Goal: Contribute content

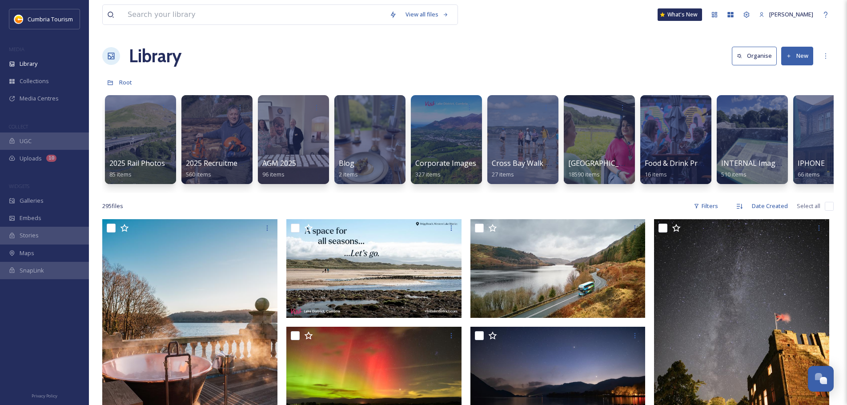
scroll to position [4309, 0]
click at [37, 208] on div "Galleries" at bounding box center [44, 200] width 89 height 17
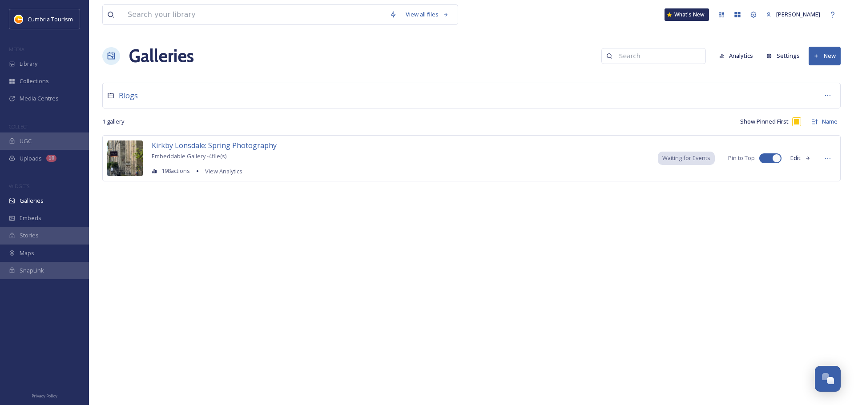
click at [136, 100] on span "Blogs" at bounding box center [128, 96] width 19 height 10
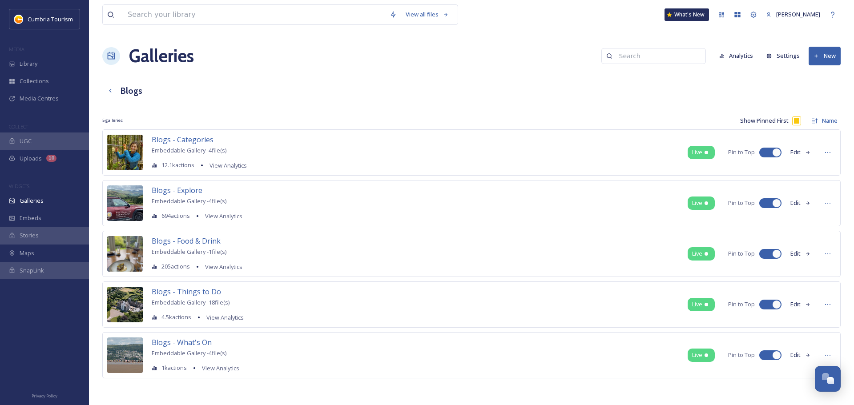
click at [184, 290] on span "Blogs - Things to Do" at bounding box center [186, 292] width 69 height 10
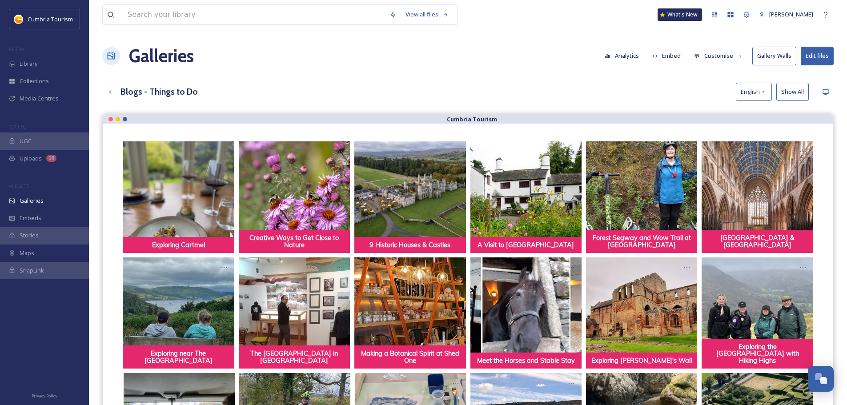
click at [734, 58] on button "Customise" at bounding box center [719, 55] width 58 height 17
click at [720, 81] on div "Layout" at bounding box center [721, 76] width 62 height 17
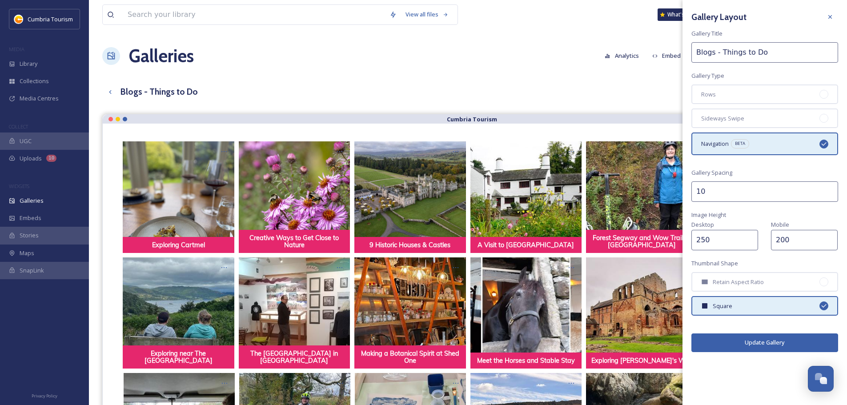
click at [545, 62] on div "Galleries Analytics Embed Customise Gallery Walls Edit files" at bounding box center [468, 56] width 732 height 27
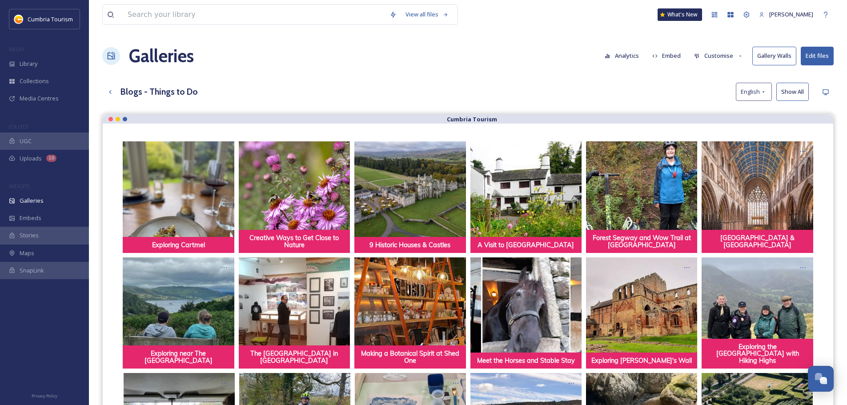
click at [731, 60] on button "Customise" at bounding box center [719, 55] width 58 height 17
click at [719, 98] on div "Thumbnails" at bounding box center [721, 93] width 62 height 17
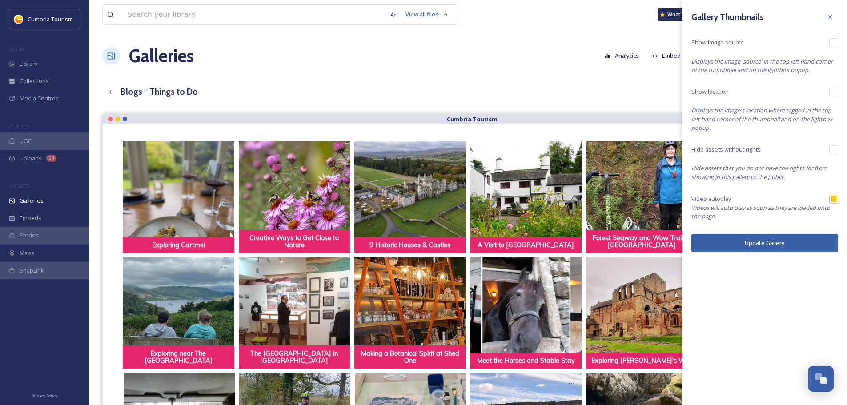
click at [463, 96] on div "Blogs - Things to Do English Show All" at bounding box center [468, 92] width 732 height 18
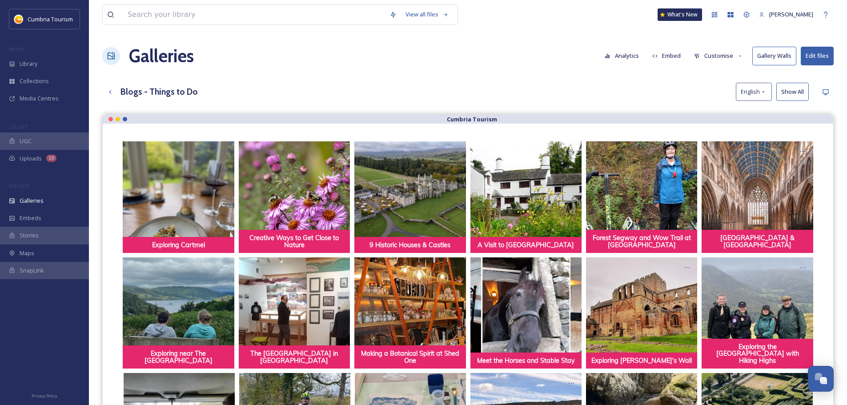
click at [714, 54] on button "Customise" at bounding box center [719, 55] width 58 height 17
click at [706, 109] on span "Buttons" at bounding box center [705, 111] width 21 height 8
click at [607, 96] on div "Blogs - Things to Do English Show All" at bounding box center [468, 92] width 732 height 18
click at [733, 55] on button "Customise" at bounding box center [719, 55] width 58 height 17
click at [593, 86] on div "Blogs - Things to Do English Show All" at bounding box center [468, 92] width 732 height 18
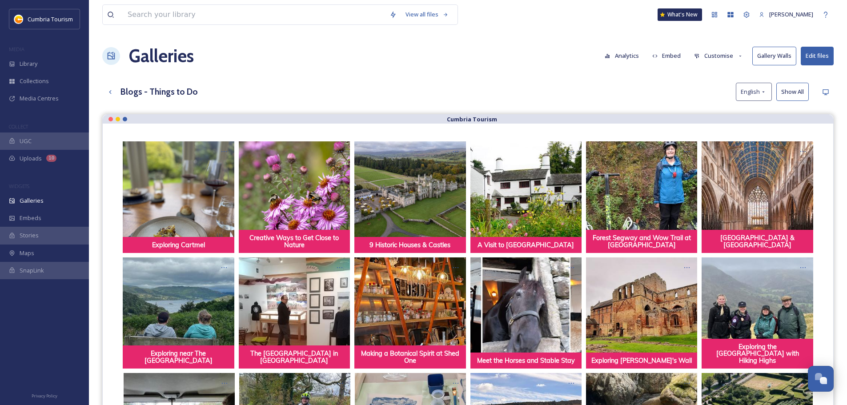
click at [814, 60] on button "Edit files" at bounding box center [817, 56] width 33 height 18
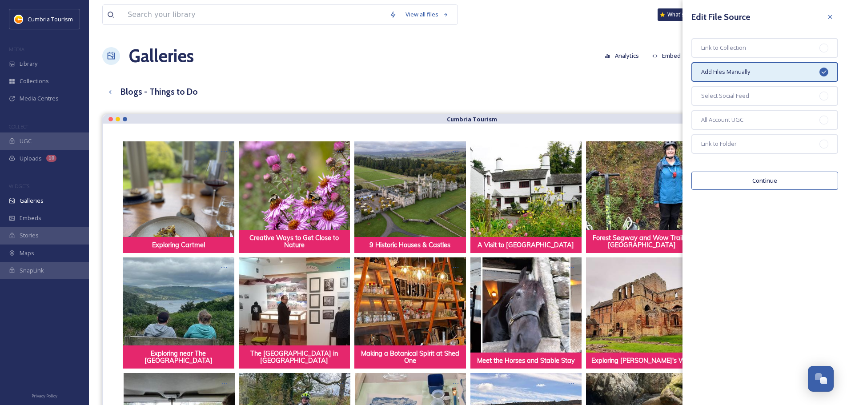
click at [755, 183] on button "Continue" at bounding box center [765, 181] width 147 height 18
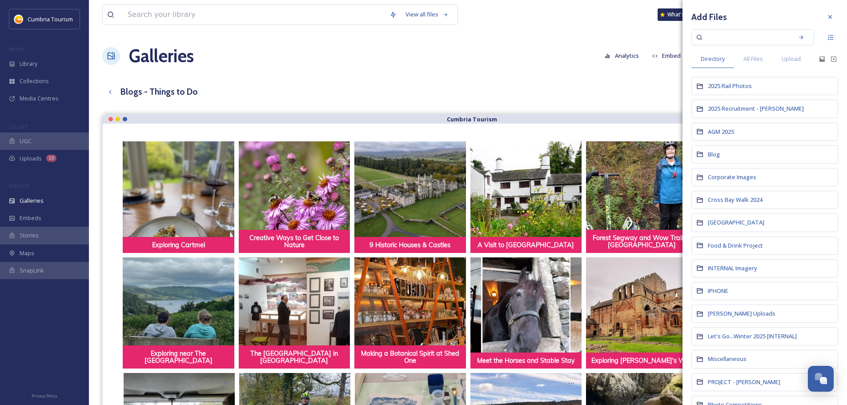
click at [756, 40] on input at bounding box center [747, 38] width 84 height 20
paste input "CUMBRIATOURISM_250624_PaulMitchell_BroughamHall-255.jpg"
type input "CUMBRIATOURISM_250624_PaulMitchell_BroughamHall-255.jpg"
click at [756, 51] on div "All Files" at bounding box center [753, 59] width 38 height 18
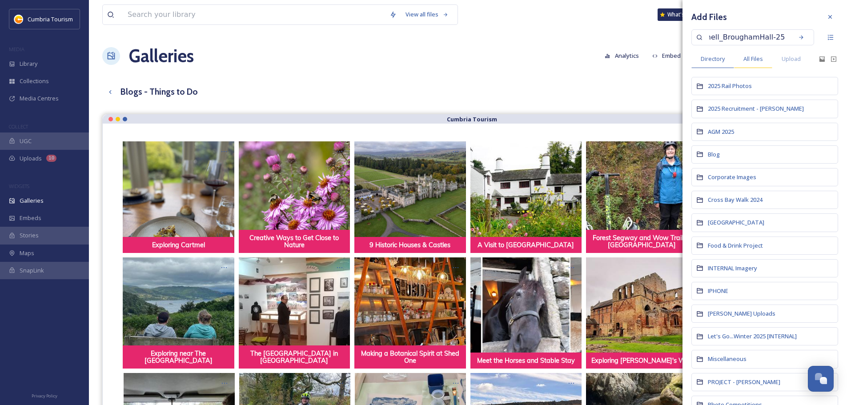
scroll to position [0, 0]
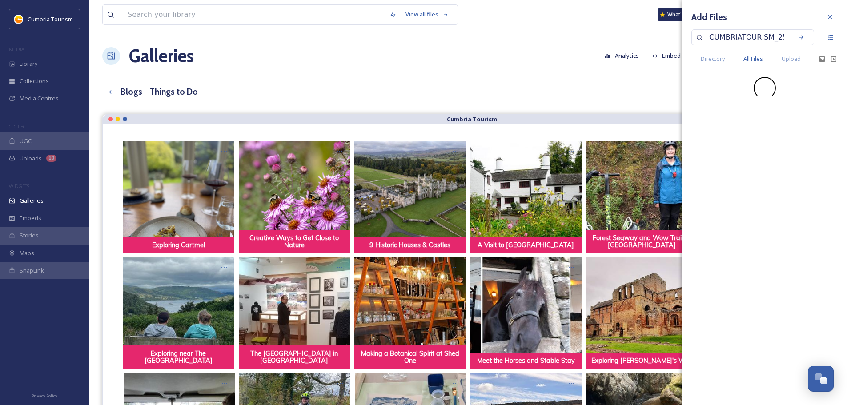
click at [758, 36] on input "CUMBRIATOURISM_250624_PaulMitchell_BroughamHall-255.jpg" at bounding box center [747, 38] width 84 height 20
click at [711, 96] on img at bounding box center [716, 101] width 44 height 44
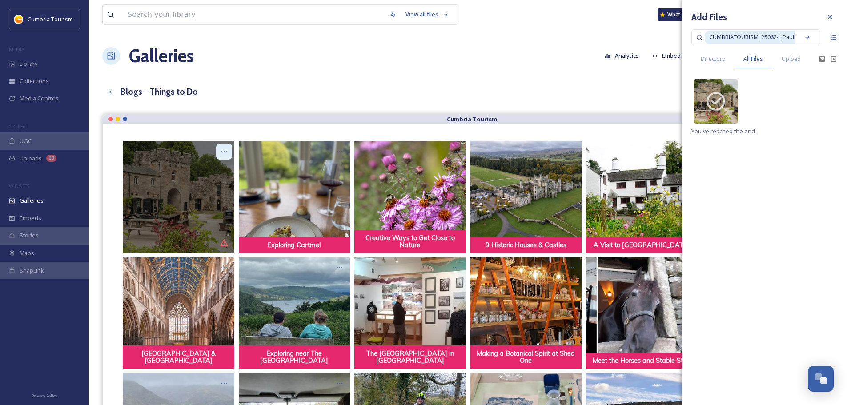
click at [228, 152] on div "Opens media popup. Media description: CUMBRIATOURISM_250624_PaulMitchell_Brough…" at bounding box center [224, 152] width 16 height 16
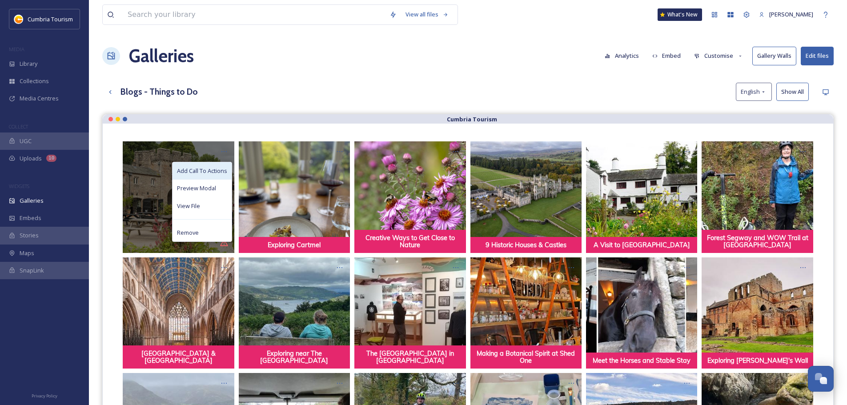
click at [212, 172] on span "Add Call To Actions" at bounding box center [202, 171] width 50 height 8
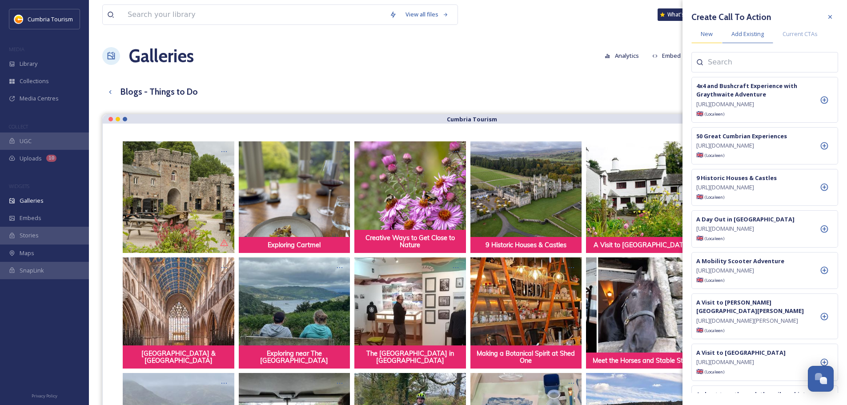
click at [703, 40] on div "New" at bounding box center [707, 34] width 31 height 18
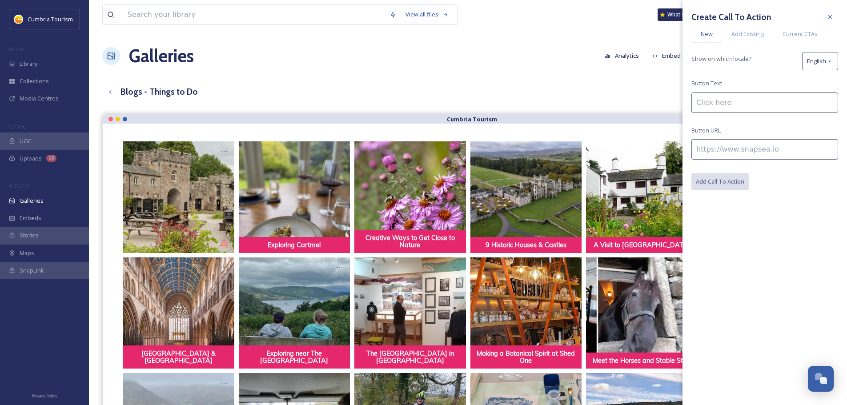
click at [732, 99] on input at bounding box center [765, 103] width 147 height 20
type input "1000 Years of Culture & Heritage"
click at [735, 154] on input at bounding box center [765, 149] width 147 height 20
paste input "/blog/things-to-do/1000-years-of-culture"
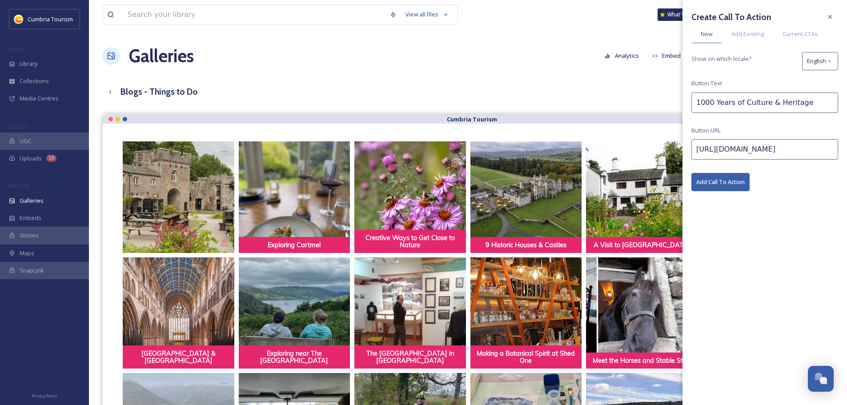
click at [706, 153] on input "[URL][DOMAIN_NAME]" at bounding box center [765, 149] width 147 height 20
type input "[URL][DOMAIN_NAME]"
click at [730, 180] on button "Add Call To Action" at bounding box center [721, 182] width 58 height 18
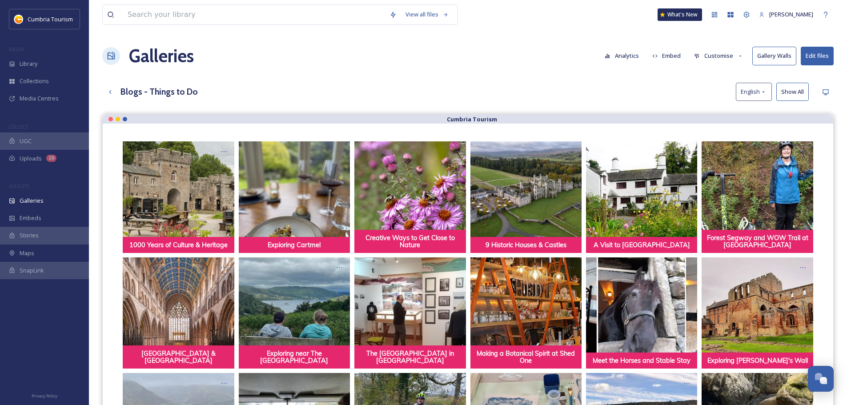
click at [629, 73] on div "View all files What's New [PERSON_NAME] Galleries Analytics Embed Customise Gal…" at bounding box center [468, 318] width 758 height 637
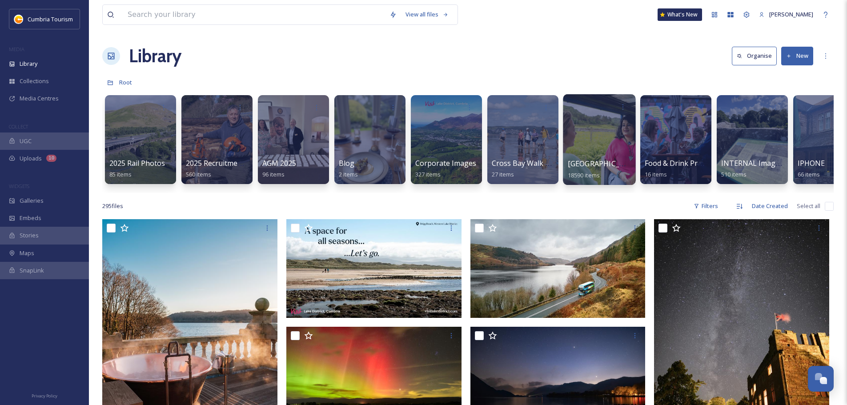
click at [609, 142] on div at bounding box center [599, 139] width 73 height 91
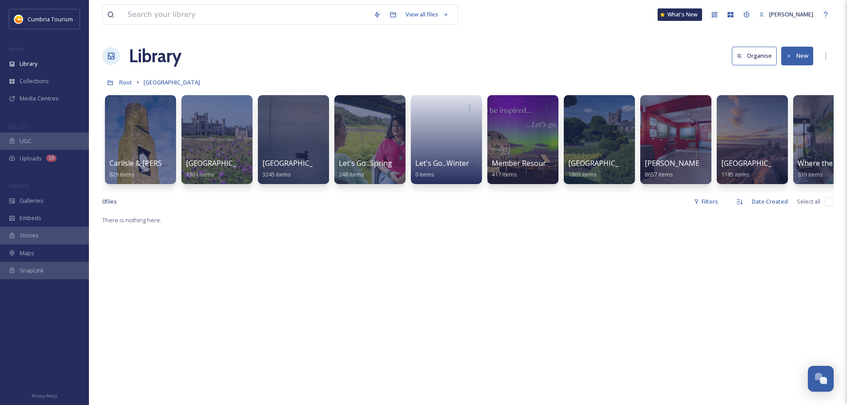
scroll to position [0, 33]
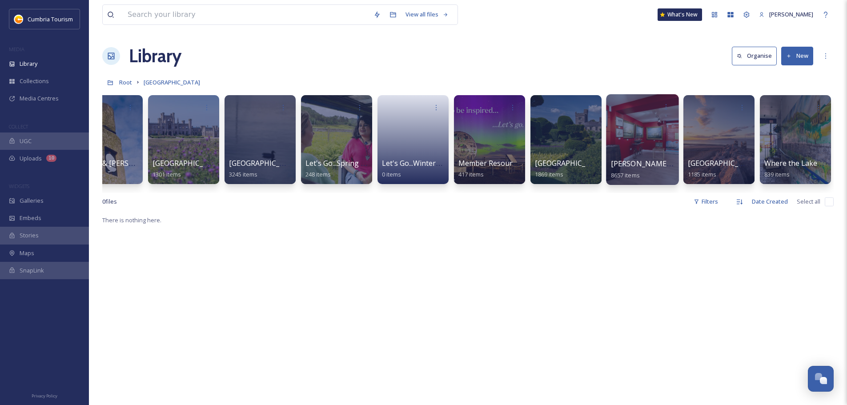
click at [645, 137] on div at bounding box center [642, 139] width 73 height 91
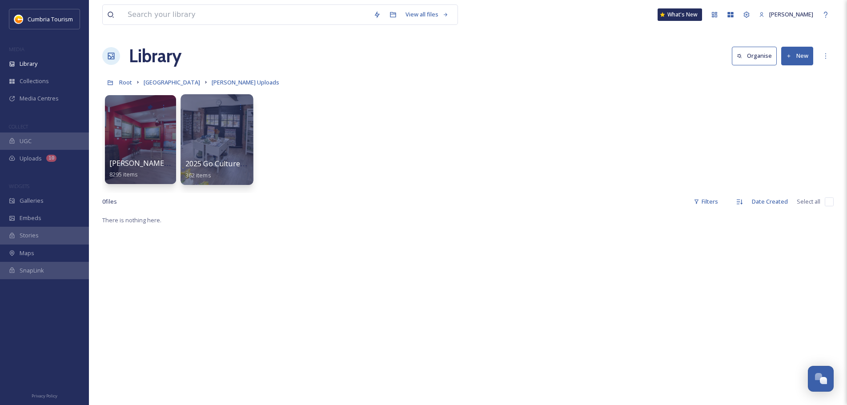
click at [205, 151] on div at bounding box center [217, 139] width 73 height 91
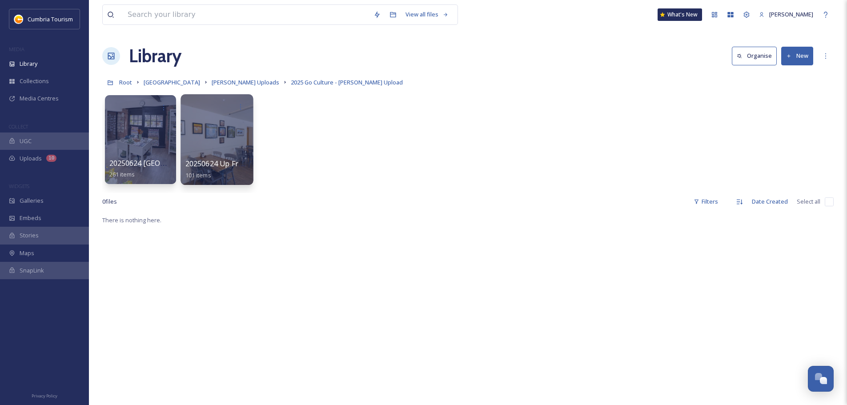
click at [229, 150] on div at bounding box center [217, 139] width 73 height 91
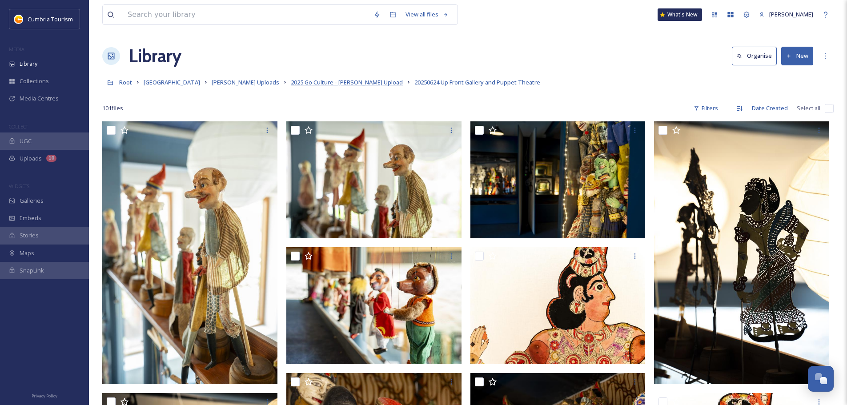
click at [335, 80] on span "2025 Go Culture - Paul Upload" at bounding box center [347, 82] width 112 height 8
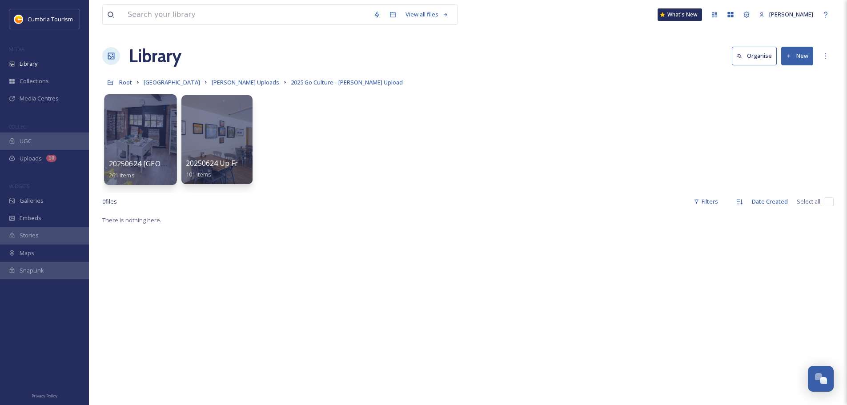
click at [131, 141] on div at bounding box center [140, 139] width 73 height 91
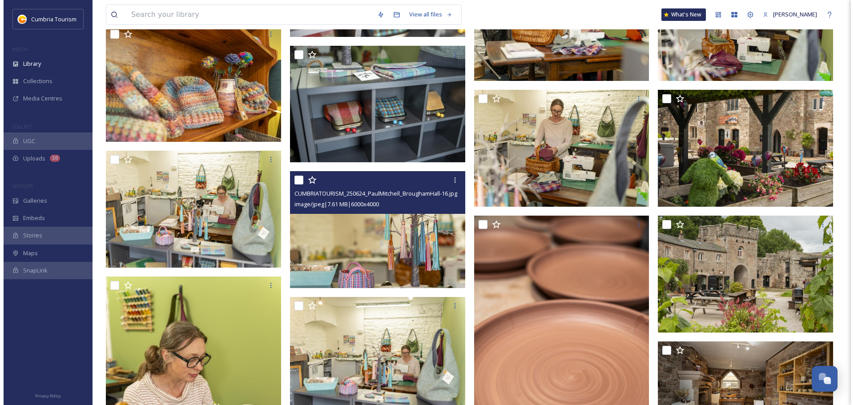
scroll to position [9964, 0]
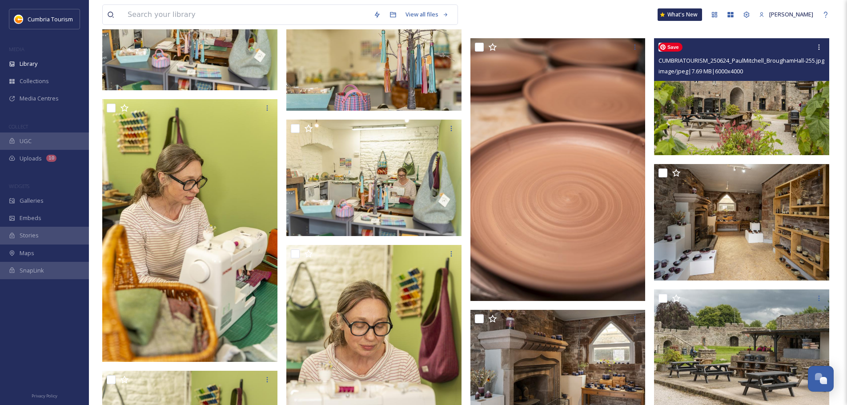
click at [764, 128] on img at bounding box center [741, 96] width 175 height 117
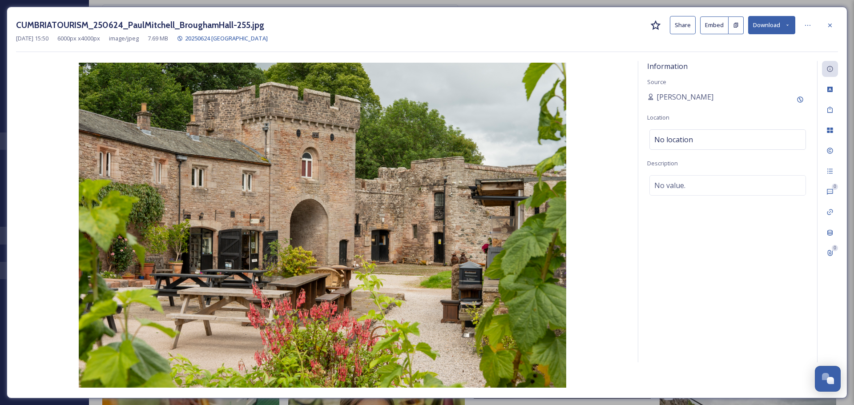
click at [668, 355] on div "Information Source Paul Mitchell Location No location Description No value." at bounding box center [727, 212] width 179 height 302
click at [236, 17] on div "CUMBRIATOURISM_250624_PaulMitchell_BroughamHall-255.jpg Share Embed Download" at bounding box center [427, 25] width 822 height 18
click at [233, 22] on h3 "CUMBRIATOURISM_250624_PaulMitchell_BroughamHall-255.jpg" at bounding box center [140, 25] width 248 height 13
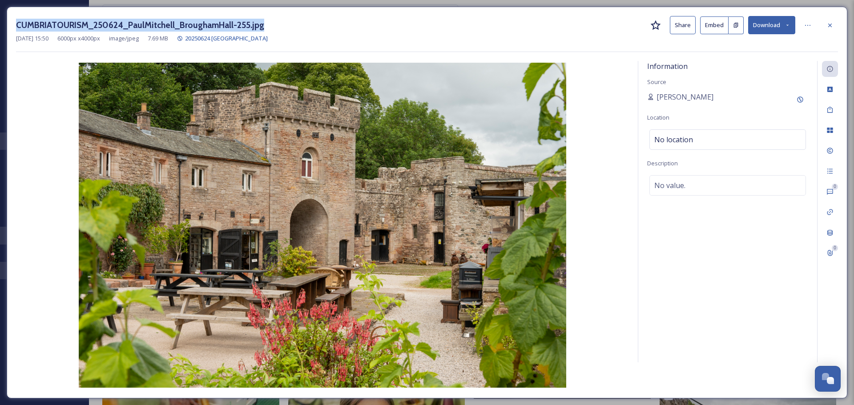
copy div "CUMBRIATOURISM_250624_PaulMitchell_BroughamHall-255.jpg"
